Goal: Information Seeking & Learning: Learn about a topic

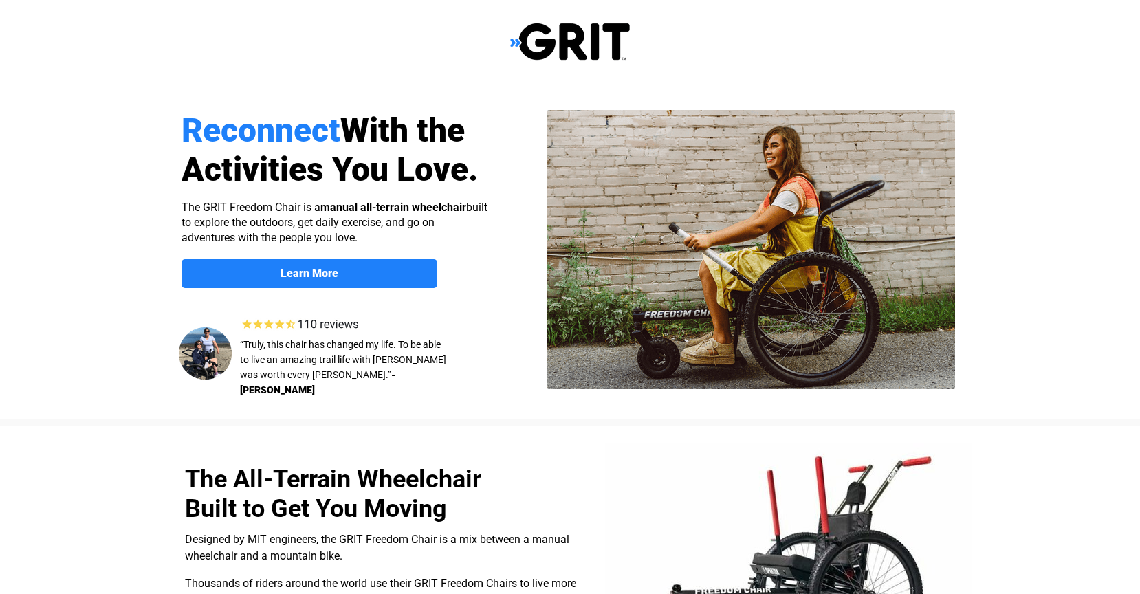
select select "US"
click at [392, 274] on span "Learn More" at bounding box center [309, 273] width 256 height 13
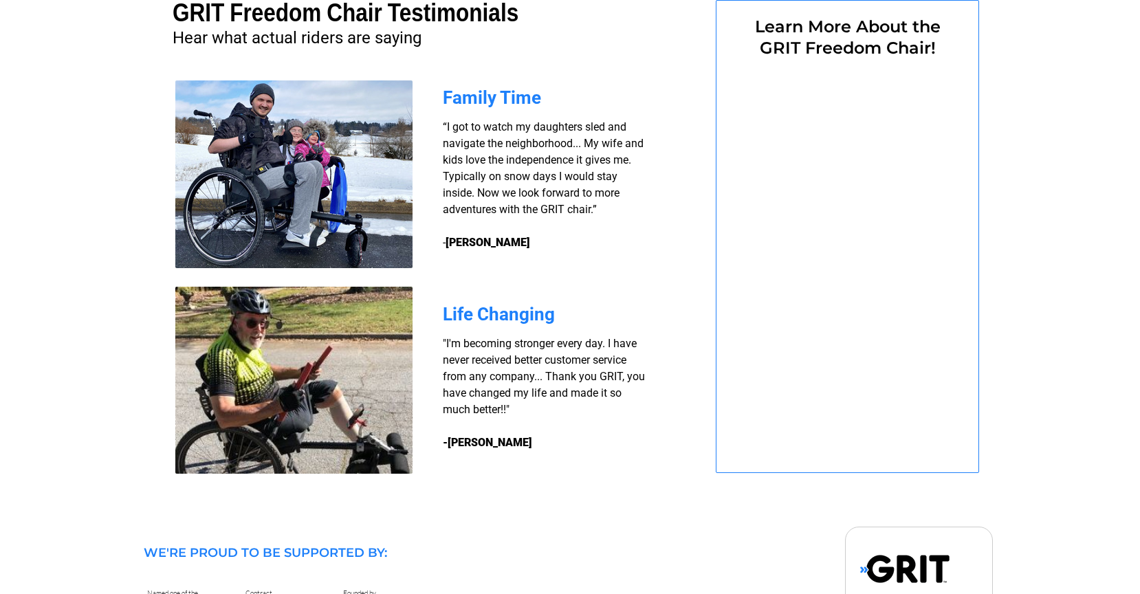
select select "US"
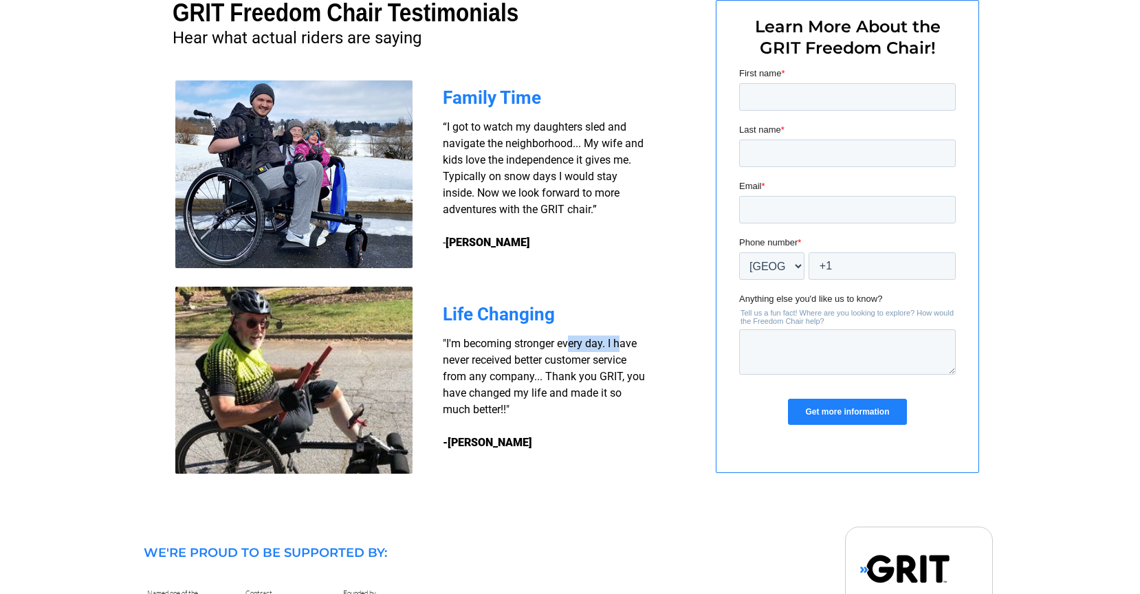
drag, startPoint x: 569, startPoint y: 348, endPoint x: 620, endPoint y: 348, distance: 50.9
click at [620, 348] on span ""I'm becoming stronger every day. I have never received better customer service…" at bounding box center [544, 376] width 202 height 79
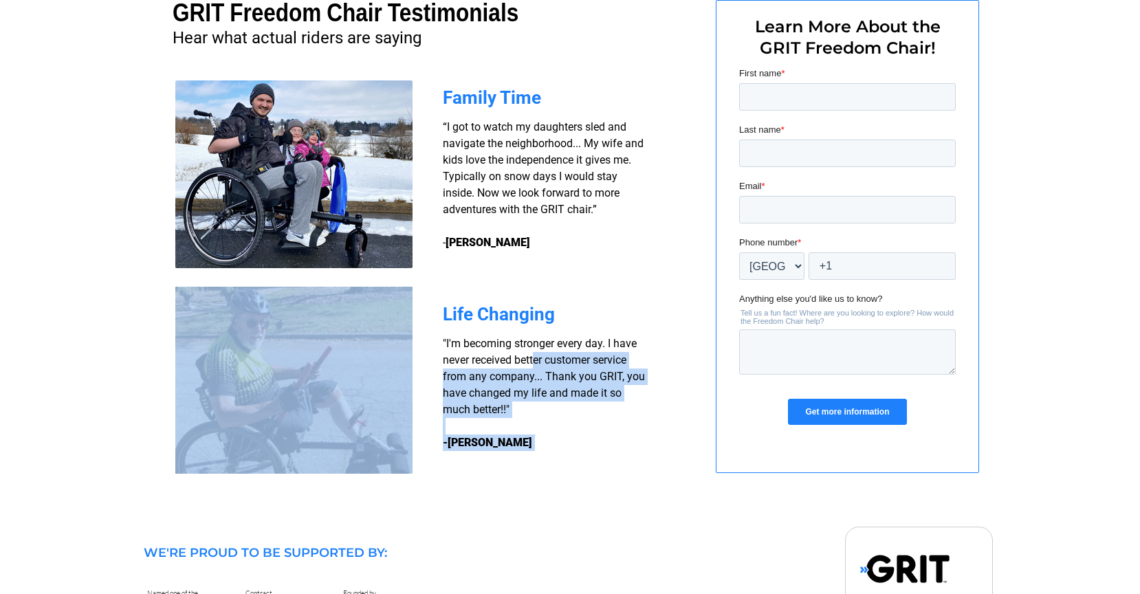
drag, startPoint x: 620, startPoint y: 348, endPoint x: 650, endPoint y: 363, distance: 33.5
drag, startPoint x: 650, startPoint y: 363, endPoint x: 599, endPoint y: 438, distance: 90.6
click at [628, 421] on h3 ""I'm becoming stronger every day. I have never received better customer service…" at bounding box center [546, 392] width 206 height 115
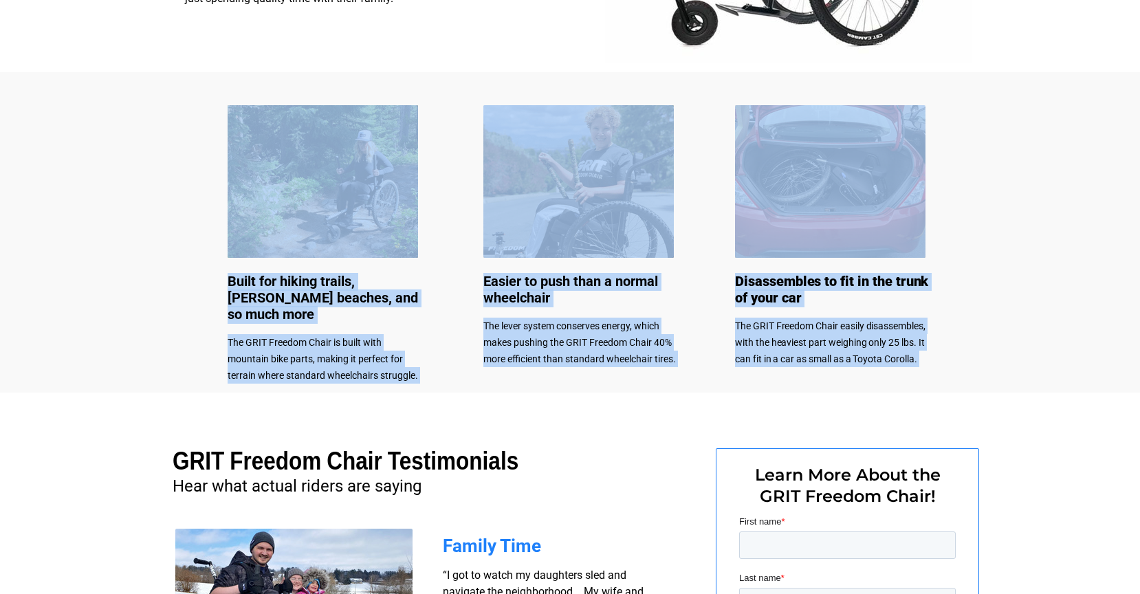
scroll to position [387, 0]
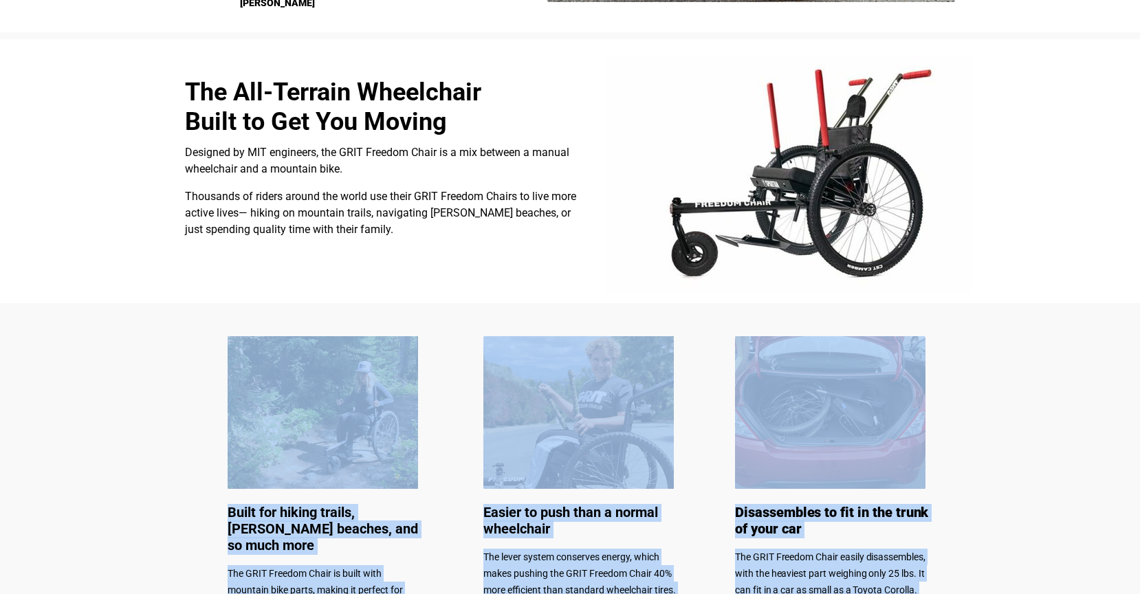
click at [1063, 345] on div at bounding box center [570, 463] width 1140 height 320
